Goal: Task Accomplishment & Management: Use online tool/utility

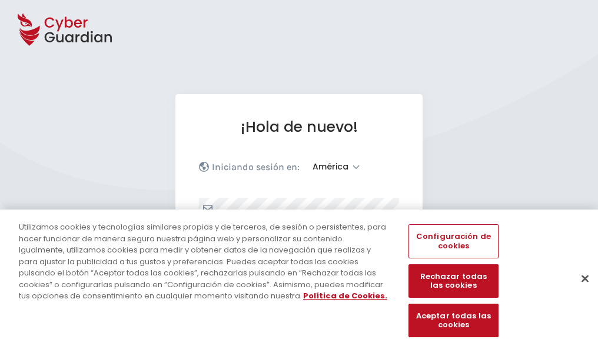
select select "América"
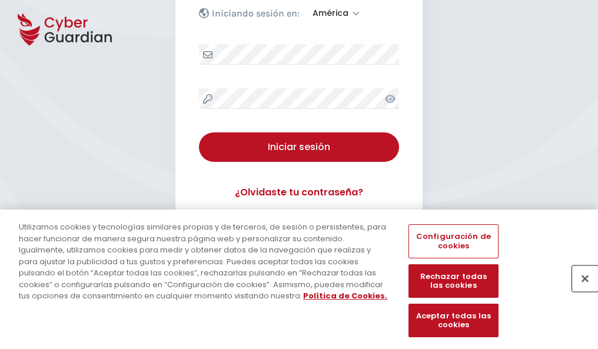
click at [580, 291] on button "Cerrar" at bounding box center [586, 279] width 26 height 26
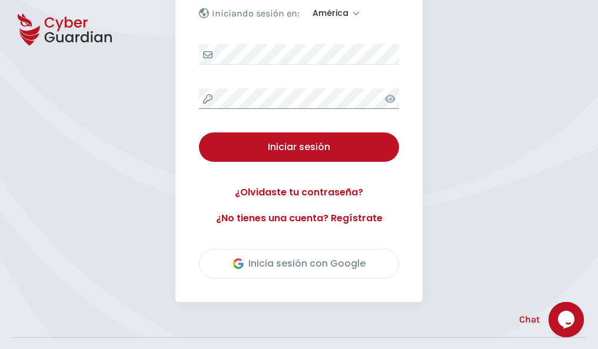
scroll to position [267, 0]
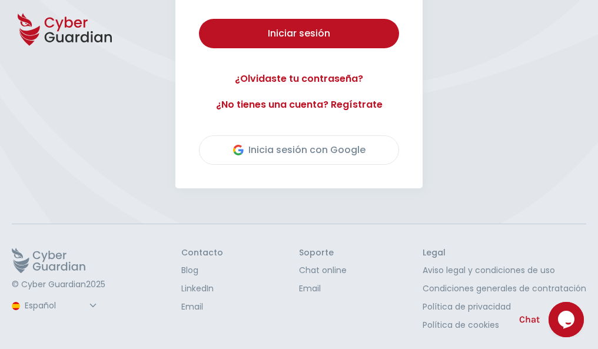
click at [199, 19] on button "Iniciar sesión" at bounding box center [299, 33] width 200 height 29
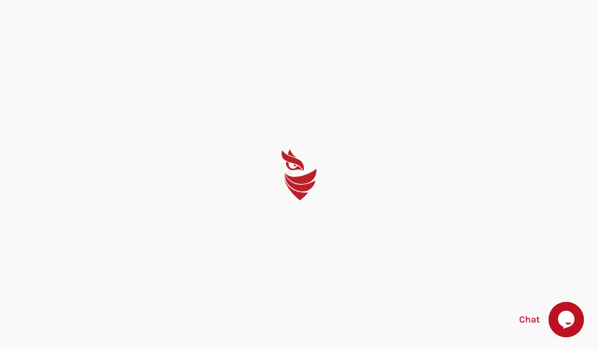
select select "English"
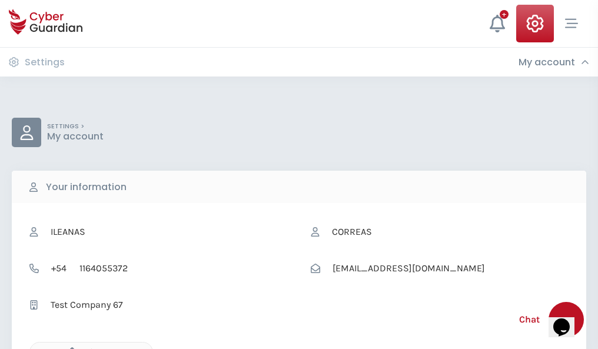
click at [69, 348] on icon "button" at bounding box center [69, 353] width 10 height 10
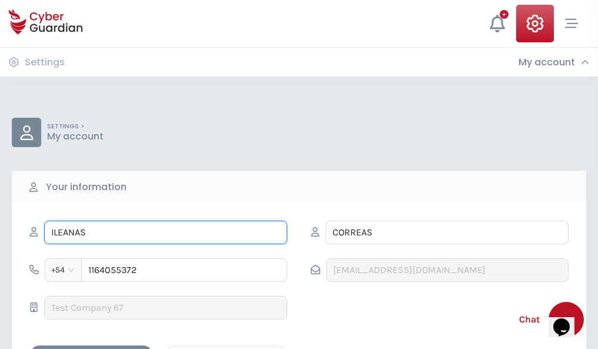
click at [166, 233] on input "ILEANAS" at bounding box center [165, 233] width 243 height 24
type input "I"
type input "Anna"
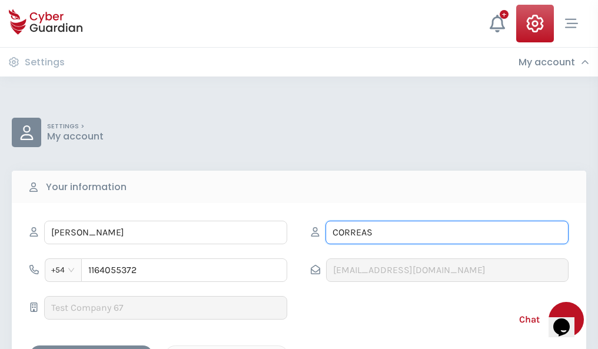
click at [447, 233] on input "CORREAS" at bounding box center [447, 233] width 243 height 24
type input "C"
type input "Comas"
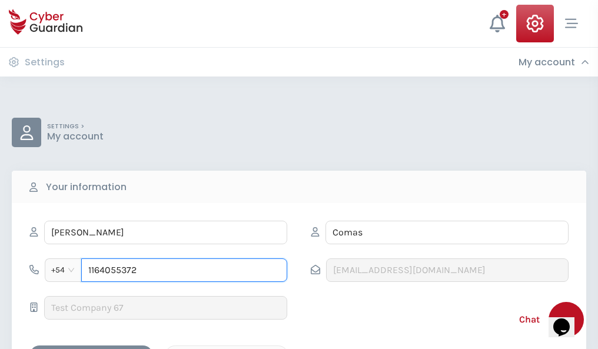
click at [184, 270] on input "1164055372" at bounding box center [184, 271] width 206 height 24
type input "1"
type input "4820480770"
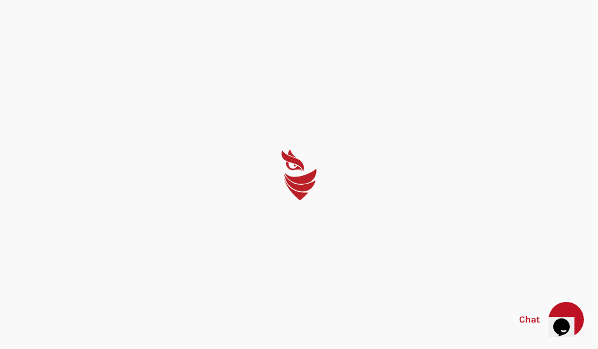
select select "English"
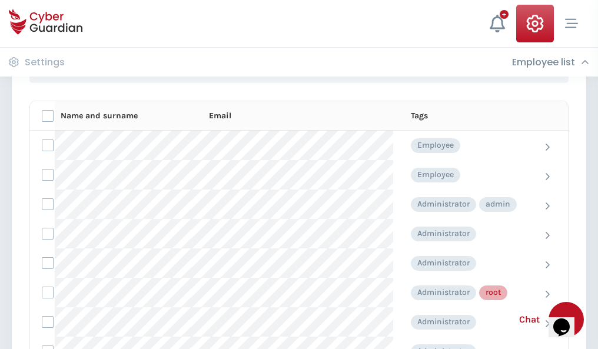
scroll to position [593, 0]
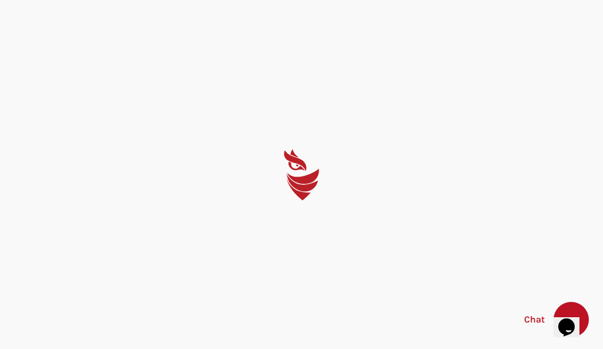
select select "English"
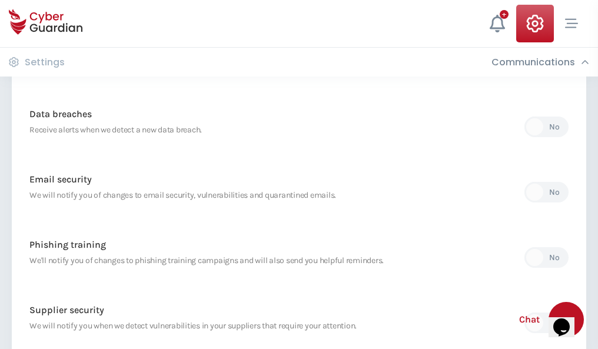
scroll to position [620, 0]
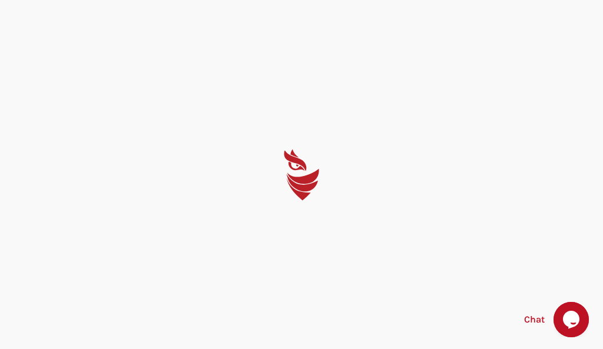
select select "English"
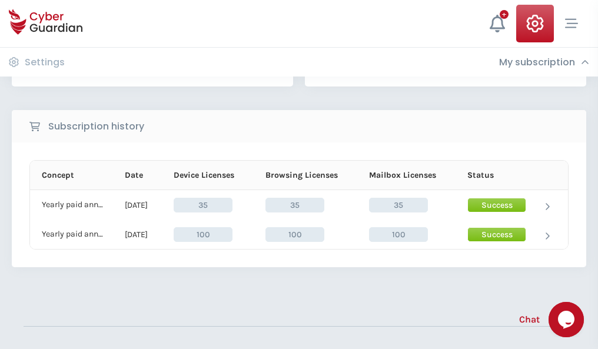
scroll to position [328, 0]
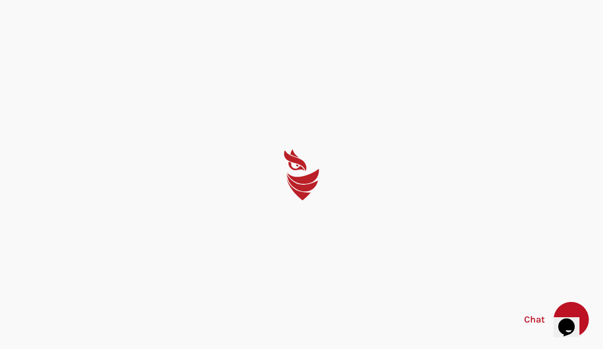
select select "English"
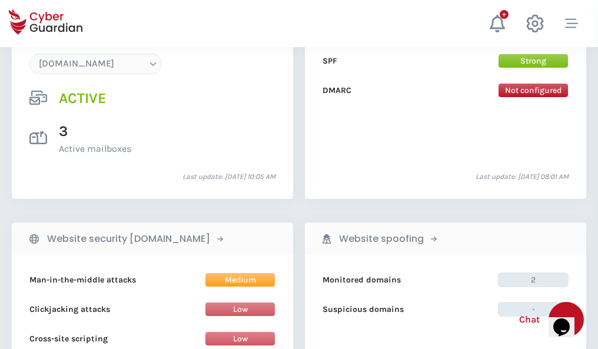
scroll to position [1255, 0]
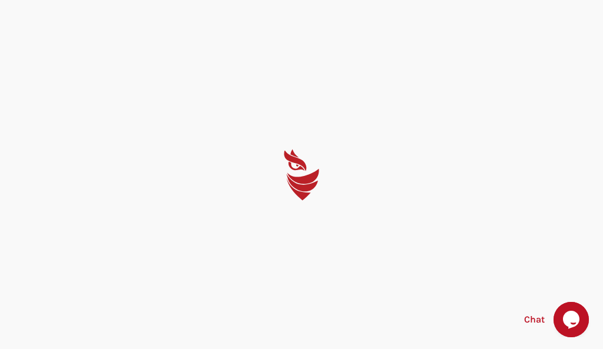
select select "English"
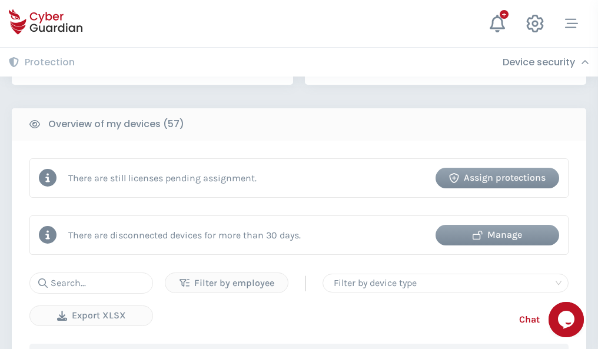
scroll to position [1142, 0]
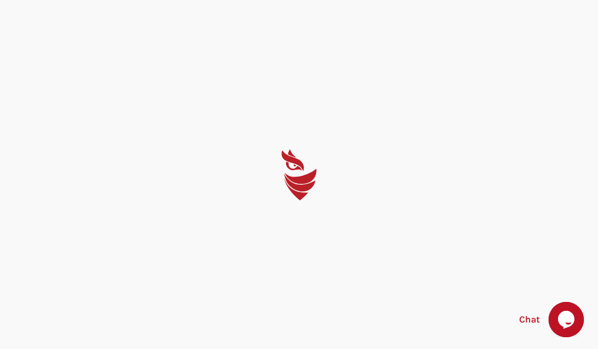
select select "English"
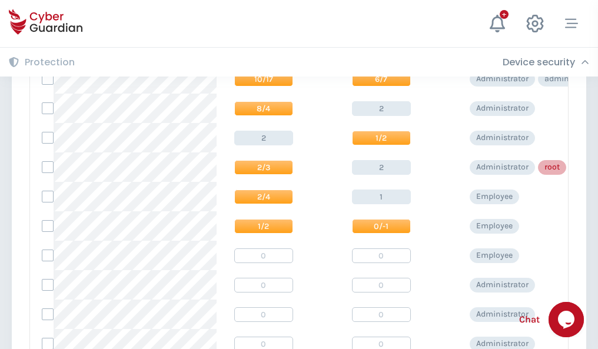
scroll to position [594, 0]
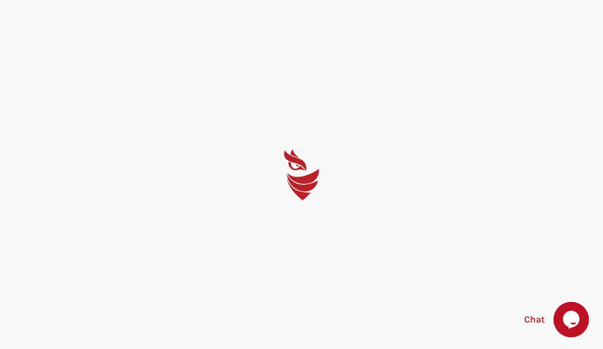
select select "English"
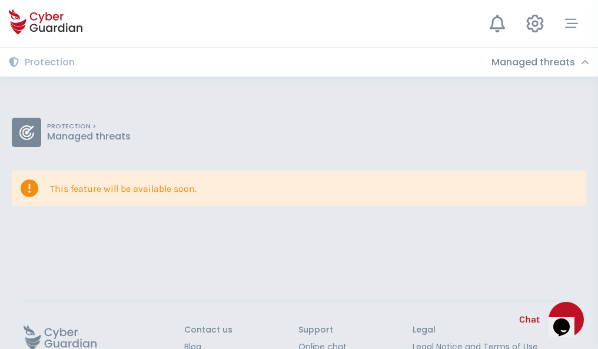
scroll to position [77, 0]
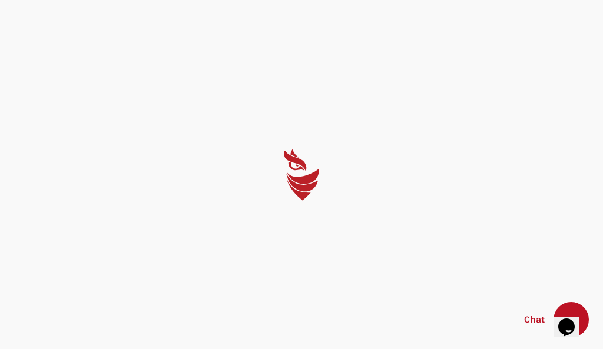
select select "English"
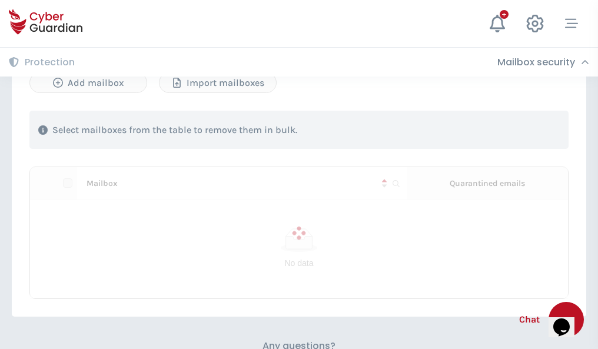
scroll to position [504, 0]
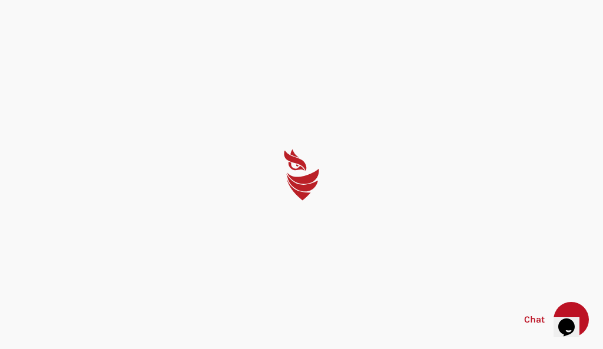
select select "English"
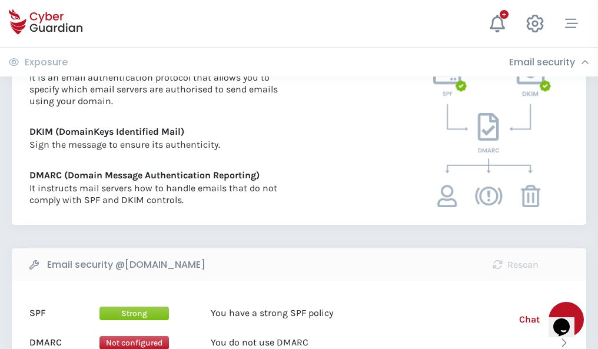
scroll to position [636, 0]
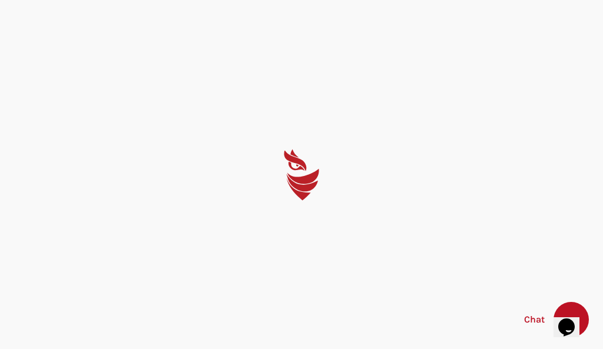
select select "English"
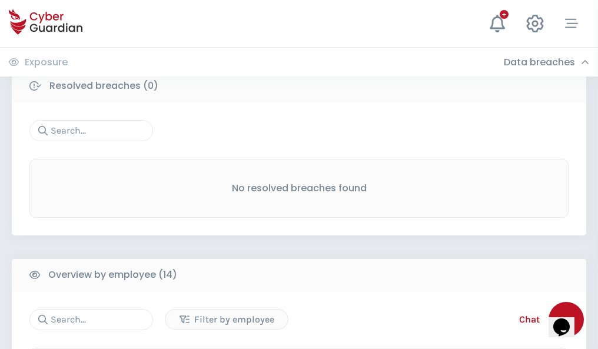
scroll to position [1064, 0]
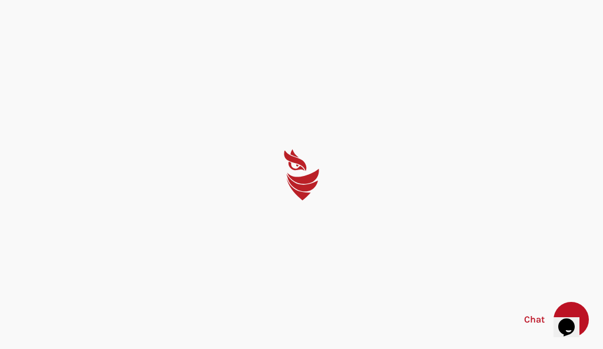
select select "English"
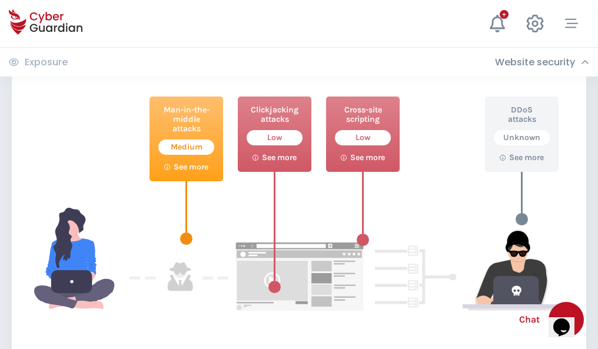
scroll to position [641, 0]
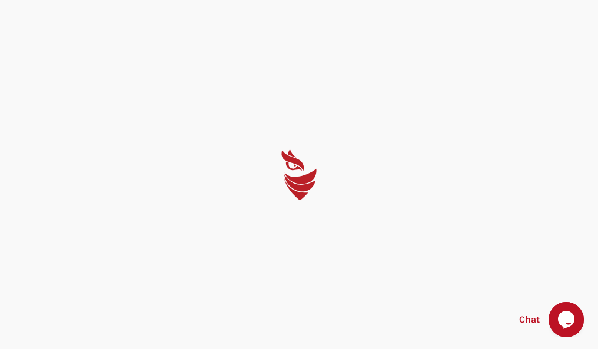
select select "English"
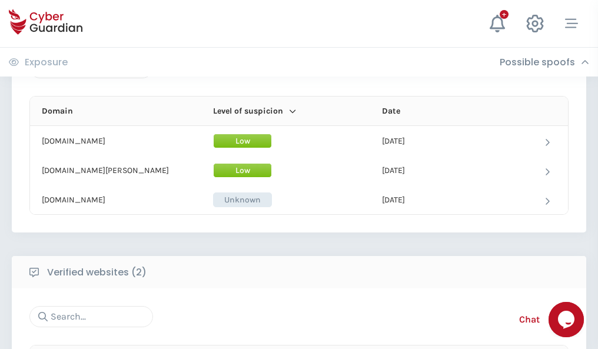
scroll to position [707, 0]
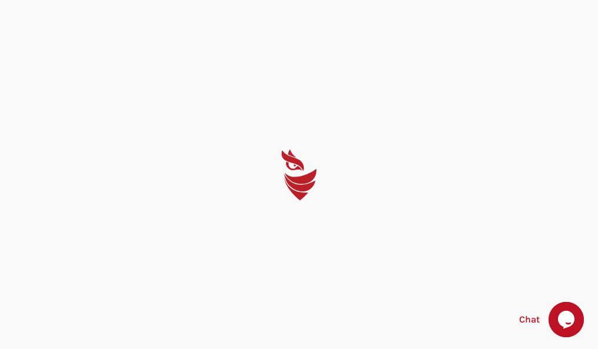
select select "English"
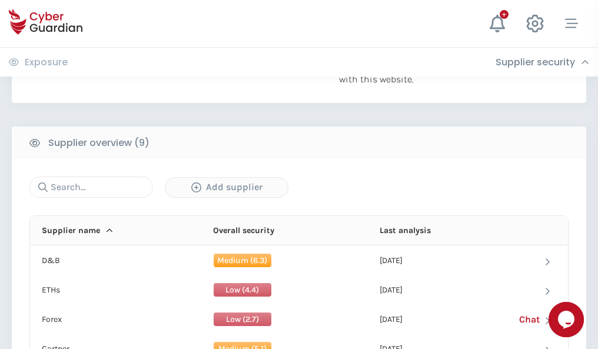
scroll to position [822, 0]
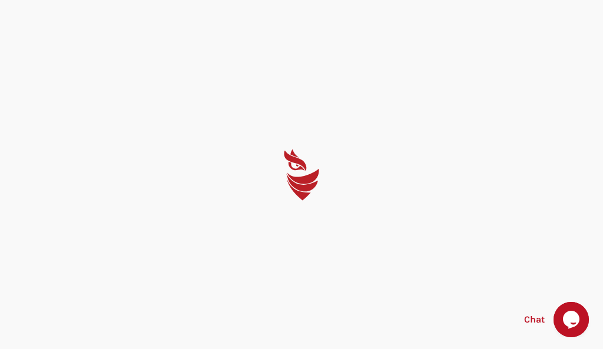
select select "English"
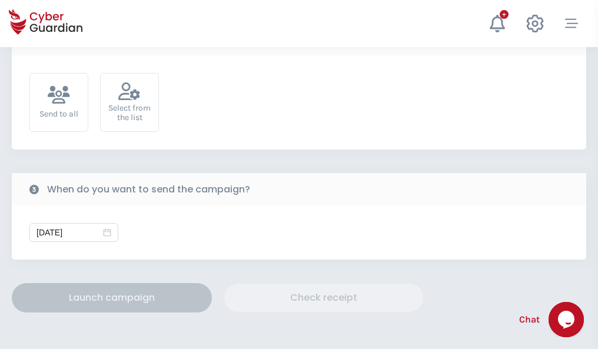
scroll to position [431, 0]
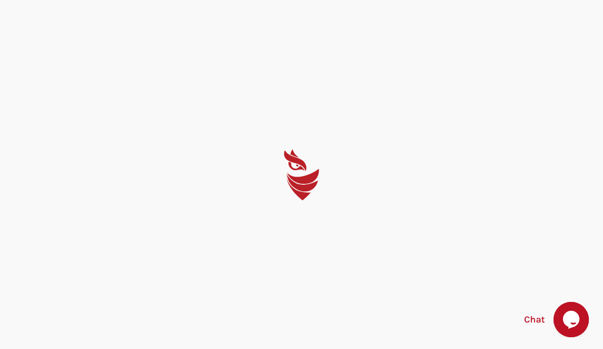
select select "English"
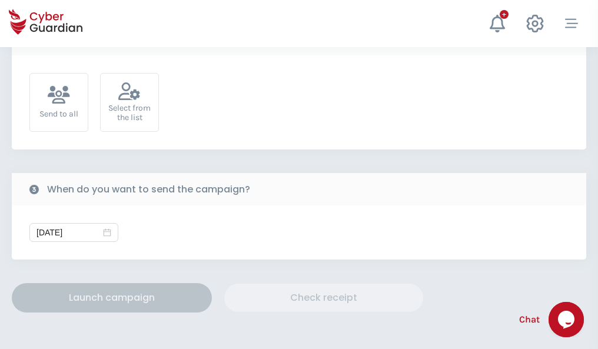
scroll to position [431, 0]
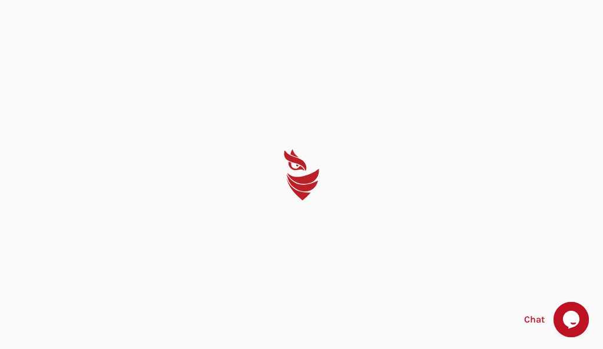
select select "English"
